Goal: Browse casually

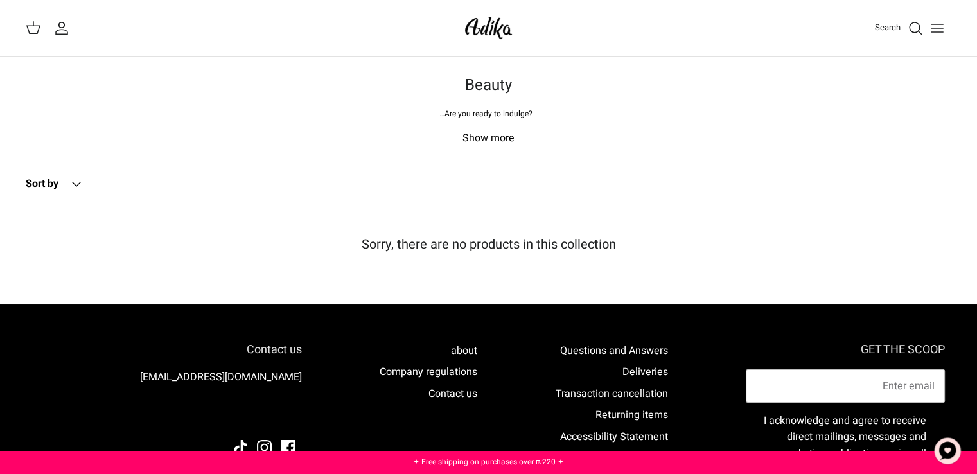
click at [504, 142] on font "Show more" at bounding box center [488, 137] width 52 height 15
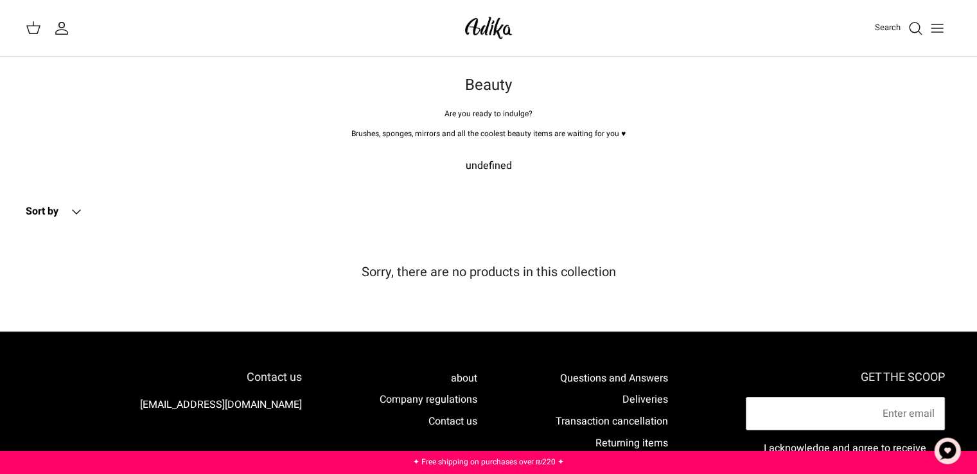
click at [485, 168] on font "undefined" at bounding box center [489, 165] width 46 height 15
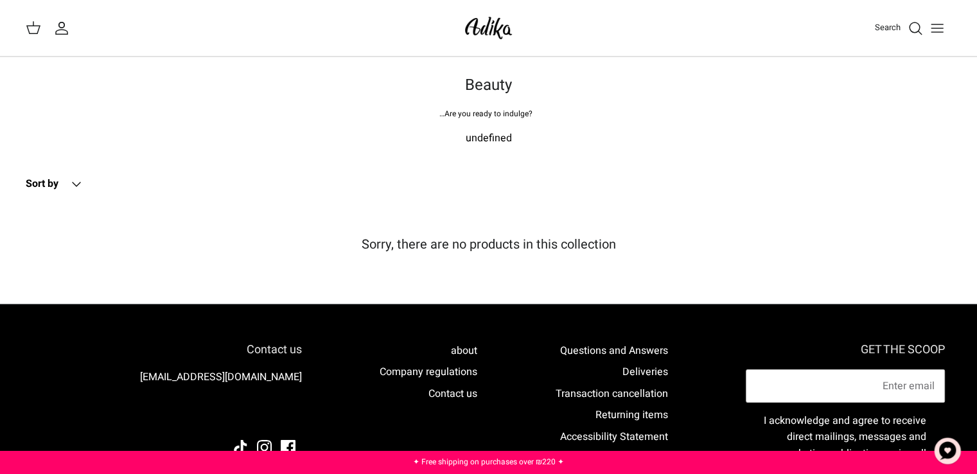
click at [504, 33] on img at bounding box center [488, 28] width 55 height 30
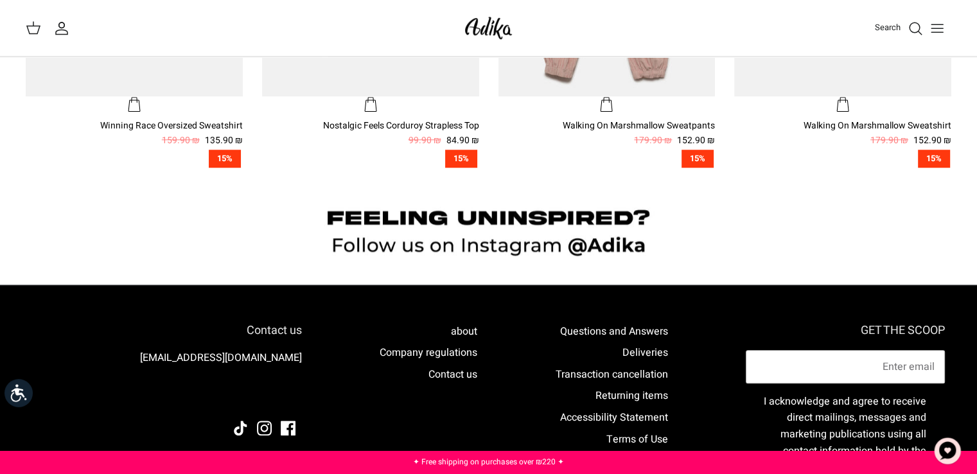
scroll to position [1092, 0]
